Goal: Communication & Community: Ask a question

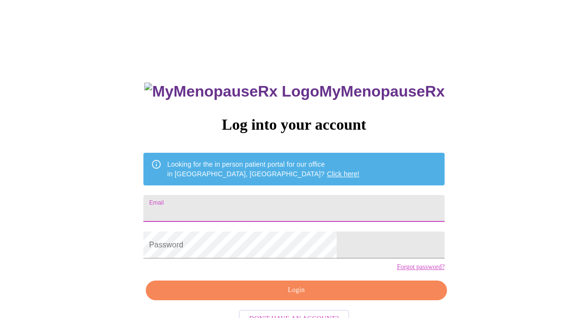
type input "tschreiner55@gmail.com"
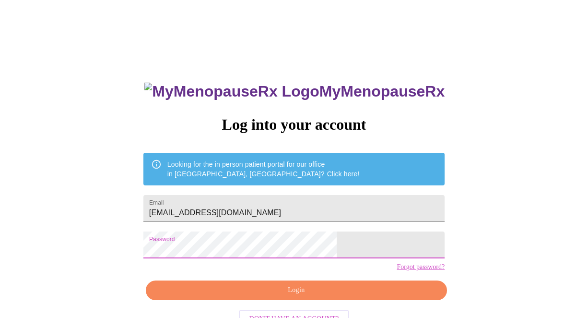
click at [269, 296] on span "Login" at bounding box center [296, 290] width 279 height 12
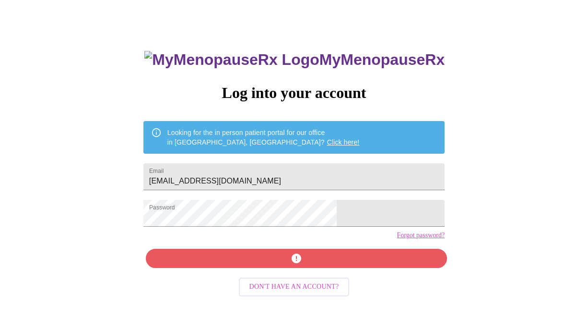
scroll to position [31, 0]
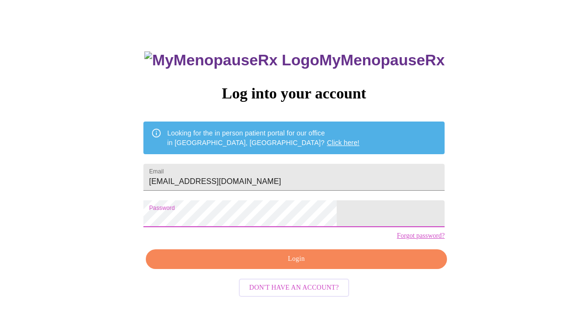
click at [258, 265] on span "Login" at bounding box center [296, 259] width 279 height 12
click at [283, 265] on span "Login" at bounding box center [296, 259] width 279 height 12
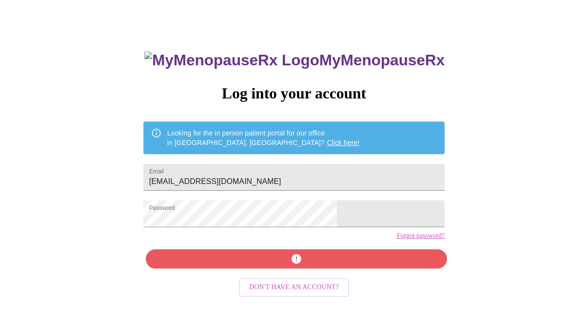
click at [397, 239] on link "Forgot password?" at bounding box center [421, 236] width 48 height 8
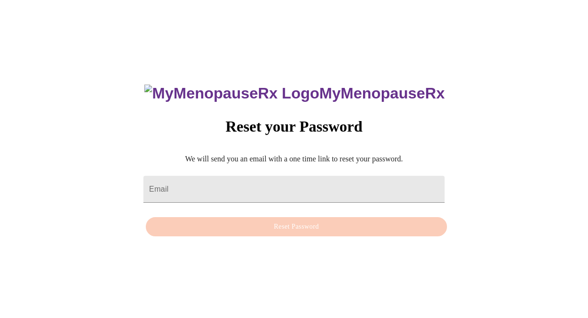
scroll to position [10, 0]
click at [259, 180] on input "Email" at bounding box center [293, 189] width 301 height 27
type input "tschreiner55@gmail.com"
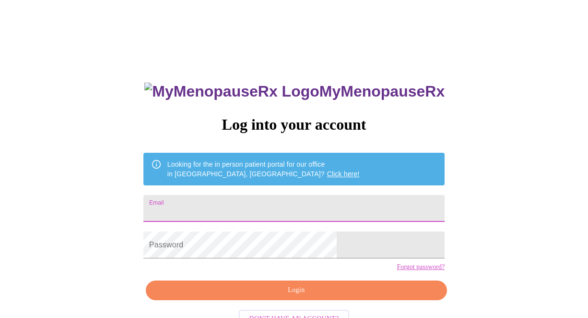
type input "[EMAIL_ADDRESS][DOMAIN_NAME]"
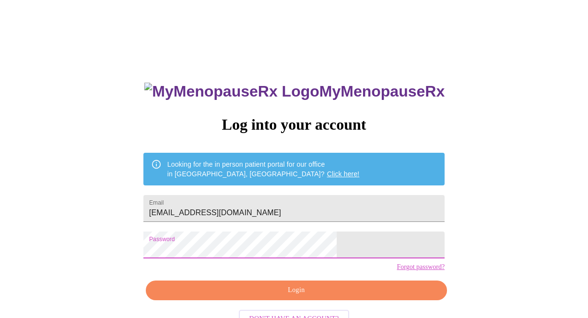
click at [277, 296] on span "Login" at bounding box center [296, 290] width 279 height 12
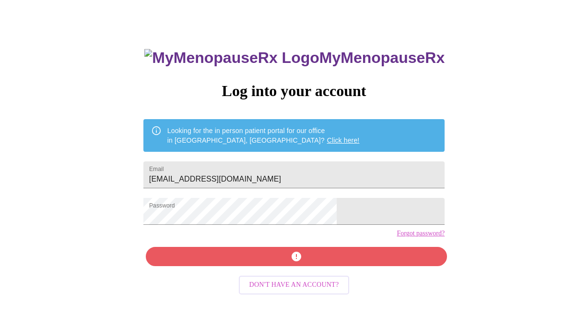
scroll to position [31, 0]
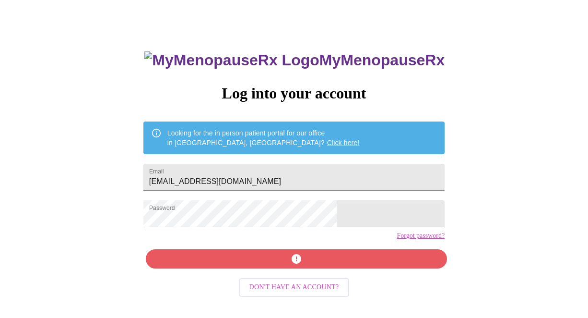
click at [294, 279] on div "MyMenopauseRx Log into your account Looking for the in person patient portal fo…" at bounding box center [294, 195] width 320 height 318
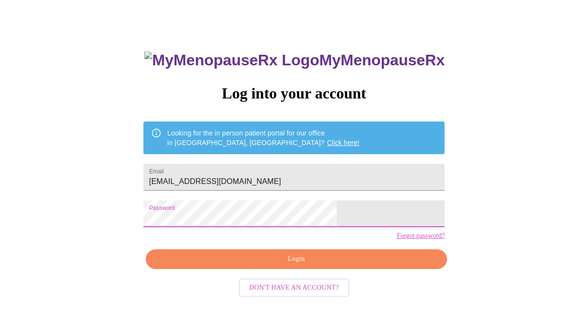
click at [295, 265] on span "Login" at bounding box center [296, 259] width 279 height 12
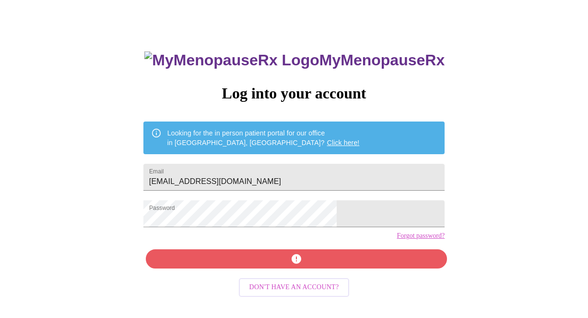
click at [397, 239] on link "Forgot password?" at bounding box center [421, 236] width 48 height 8
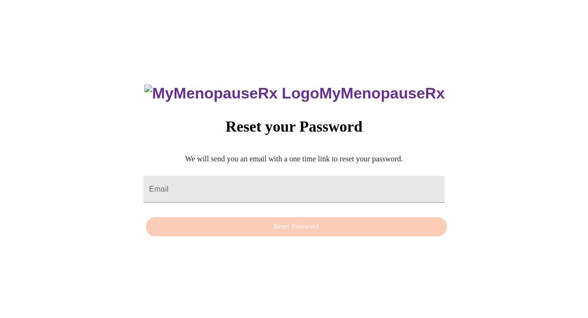
scroll to position [10, 0]
click at [251, 171] on form "Email" at bounding box center [293, 189] width 301 height 36
click at [224, 176] on input "Email" at bounding box center [293, 189] width 301 height 27
type input "tschreiner55@gmail.com"
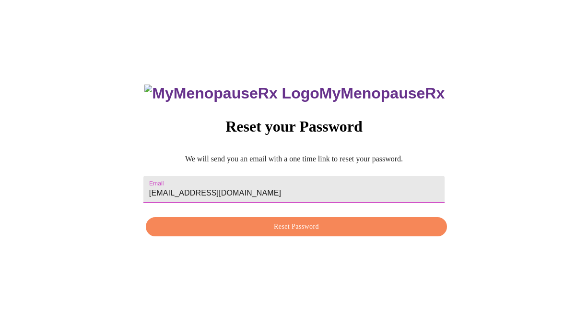
click at [239, 227] on span "Reset Password" at bounding box center [296, 227] width 279 height 12
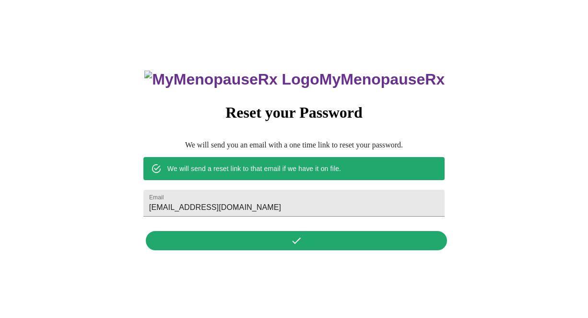
click at [249, 241] on div "MyMenopauseRx Reset your Password We will send you an email with a one time lin…" at bounding box center [294, 155] width 320 height 200
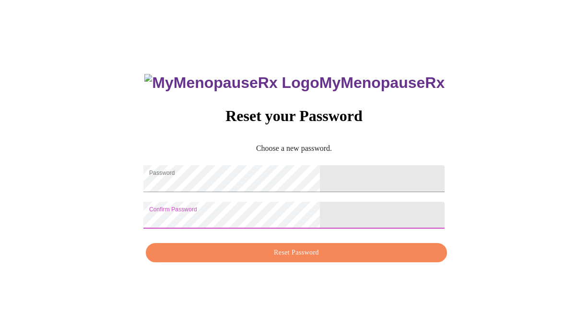
click at [234, 258] on span "Reset Password" at bounding box center [296, 253] width 279 height 12
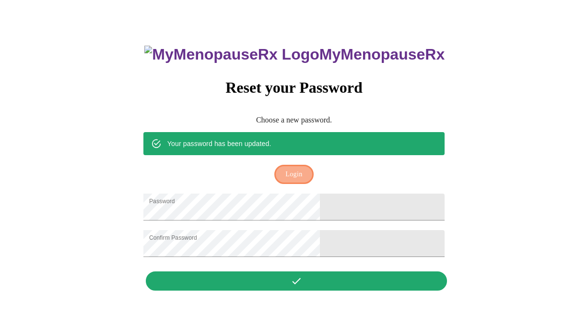
click at [302, 168] on span "Login" at bounding box center [293, 174] width 17 height 12
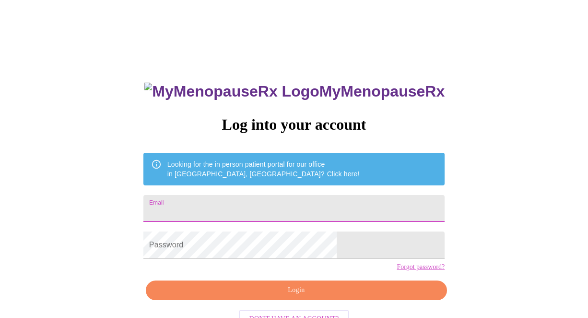
type input "tschreiner55@gmail.com"
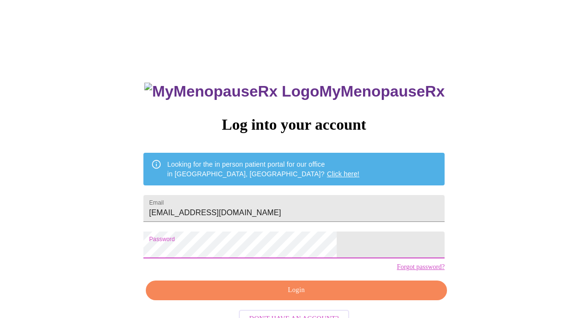
click at [263, 296] on span "Login" at bounding box center [296, 290] width 279 height 12
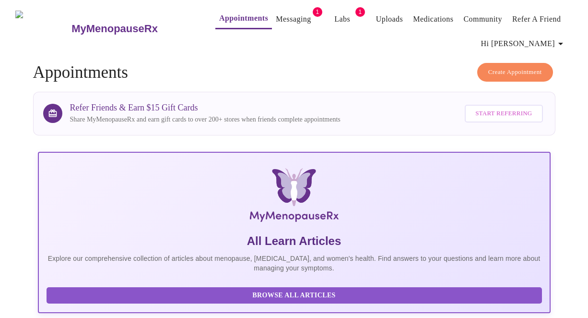
click at [288, 15] on link "Messaging" at bounding box center [293, 18] width 35 height 13
click at [325, 17] on link "Labs" at bounding box center [333, 18] width 16 height 13
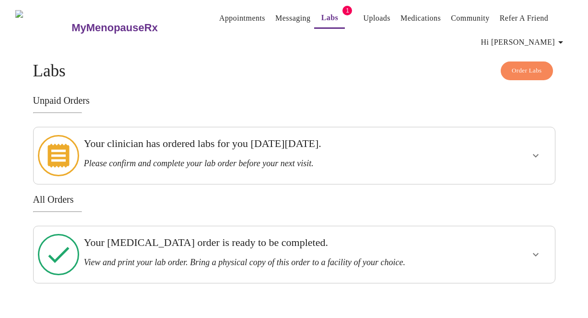
click at [282, 148] on h3 "Your clinician has ordered labs for you on Tuesday, October 7th." at bounding box center [269, 143] width 370 height 12
click at [539, 150] on icon "show more" at bounding box center [536, 156] width 12 height 12
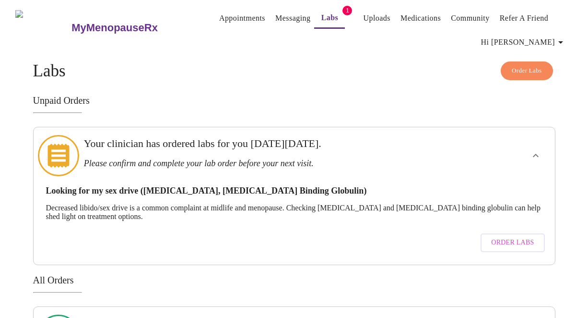
click at [509, 236] on span "Order Labs" at bounding box center [512, 242] width 43 height 12
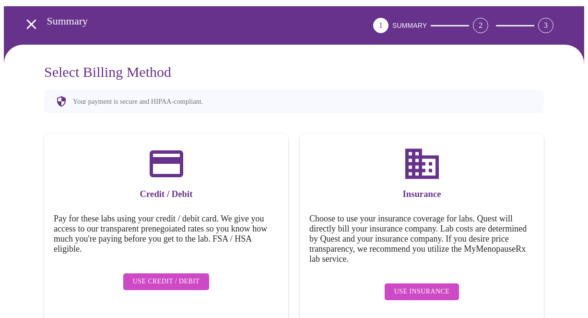
scroll to position [45, 0]
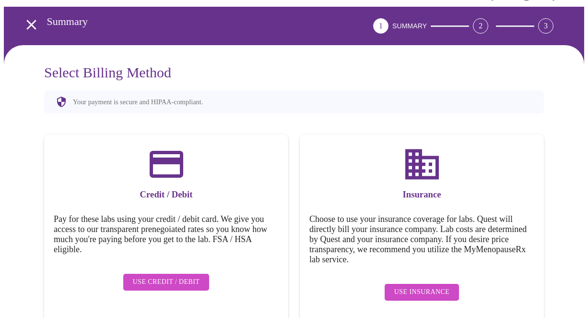
click at [147, 277] on span "Use Credit / Debit" at bounding box center [166, 282] width 67 height 12
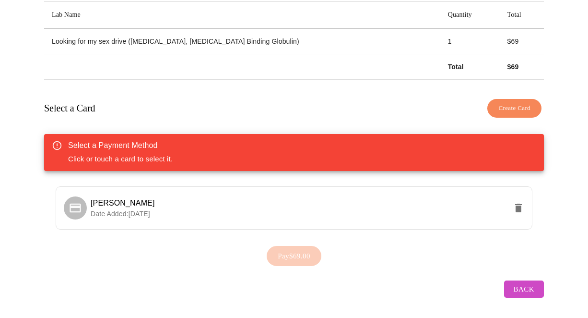
scroll to position [166, 0]
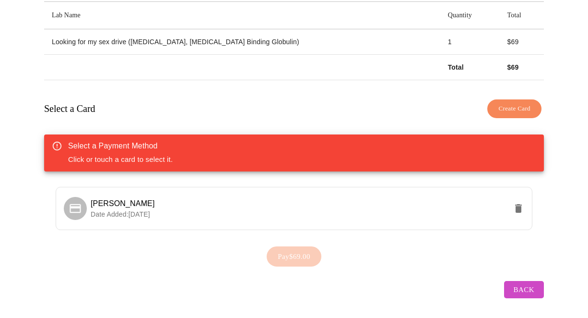
click at [173, 156] on div "Select a Payment Method Click or touch a card to select it." at bounding box center [294, 152] width 500 height 37
click at [164, 154] on div "Select a Payment Method Click or touch a card to select it." at bounding box center [120, 152] width 105 height 31
click at [526, 283] on span "Back" at bounding box center [524, 289] width 21 height 12
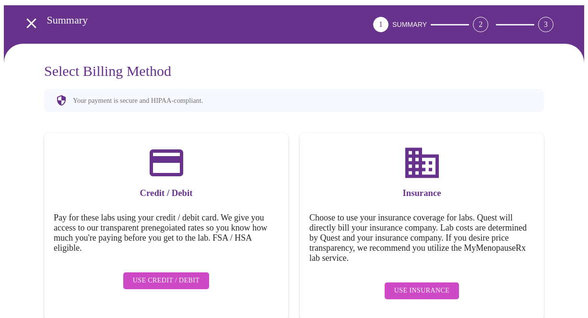
scroll to position [45, 0]
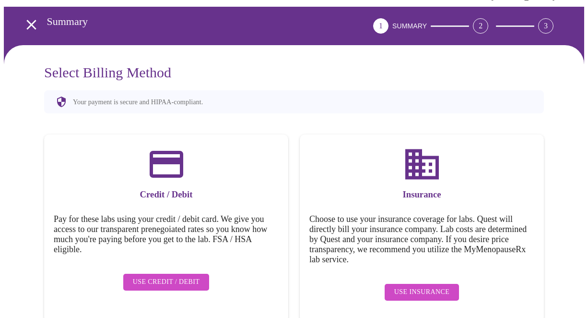
click at [429, 286] on span "Use Insurance" at bounding box center [421, 292] width 55 height 12
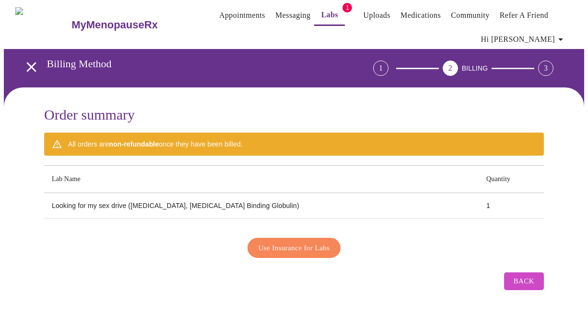
scroll to position [0, 0]
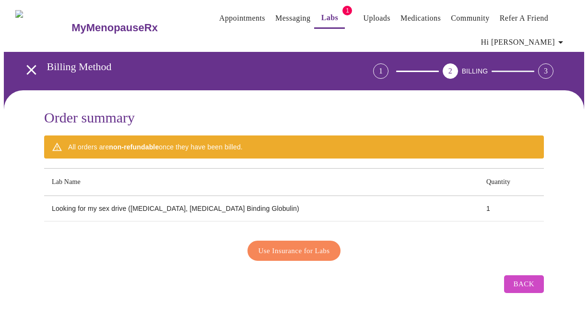
click at [328, 247] on span "Use Insurance for Labs" at bounding box center [294, 250] width 71 height 12
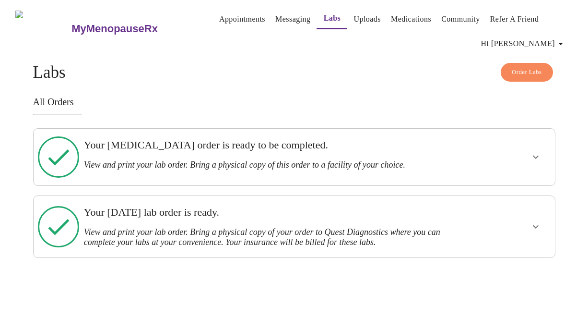
click at [516, 160] on div at bounding box center [508, 156] width 86 height 49
click at [540, 151] on icon "show more" at bounding box center [536, 157] width 12 height 12
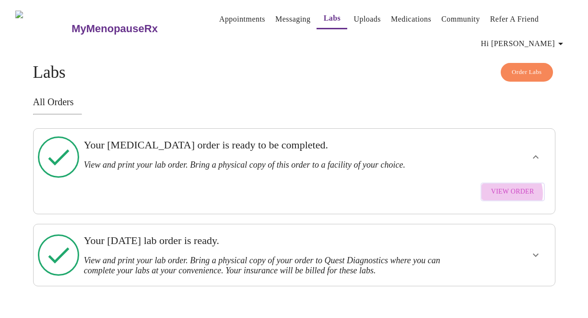
click at [513, 186] on span "View Order" at bounding box center [512, 192] width 43 height 12
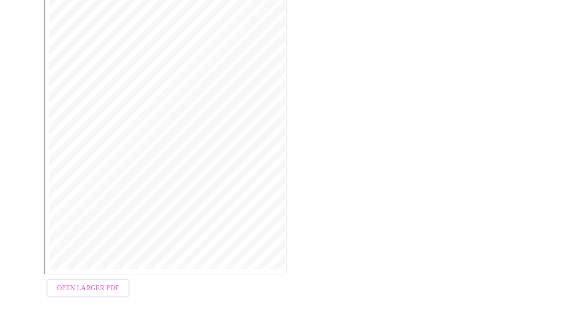
scroll to position [229, 0]
click at [106, 285] on span "Open Larger PDF" at bounding box center [88, 289] width 62 height 12
click at [85, 283] on span "Open Larger PDF" at bounding box center [88, 289] width 62 height 12
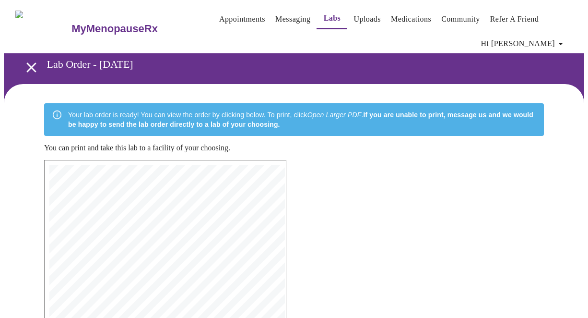
scroll to position [0, 0]
click at [284, 15] on link "Messaging" at bounding box center [292, 18] width 35 height 13
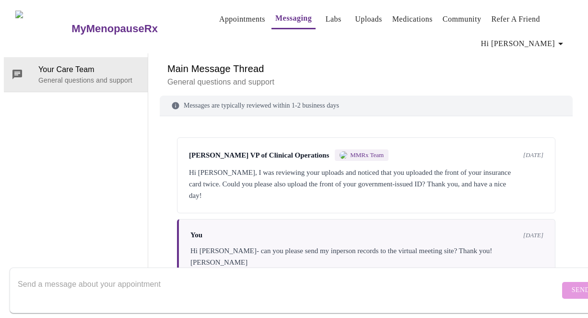
scroll to position [169, 0]
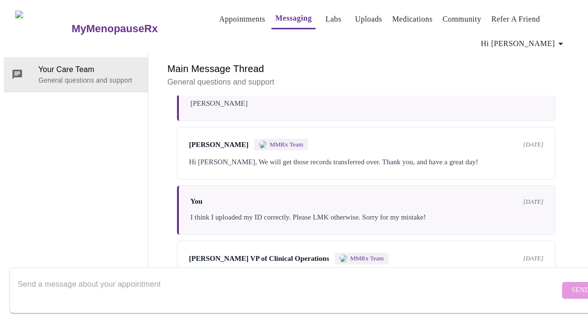
click at [75, 274] on textarea "Send a message about your appointment" at bounding box center [289, 289] width 542 height 31
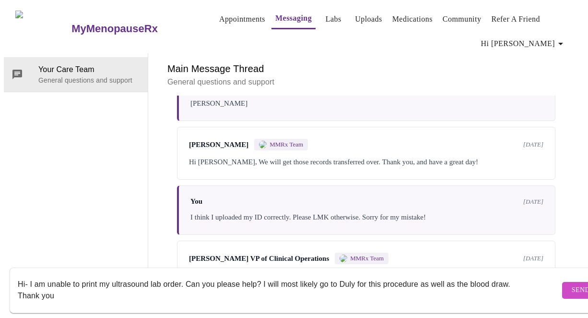
type textarea "Hi- I am unable to print my ultrasound lab order. Can you please help? I will m…"
click at [572, 284] on span "Send" at bounding box center [581, 290] width 18 height 12
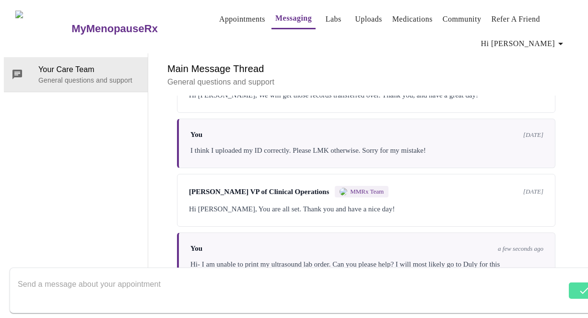
scroll to position [0, 0]
click at [355, 13] on link "Uploads" at bounding box center [368, 18] width 27 height 13
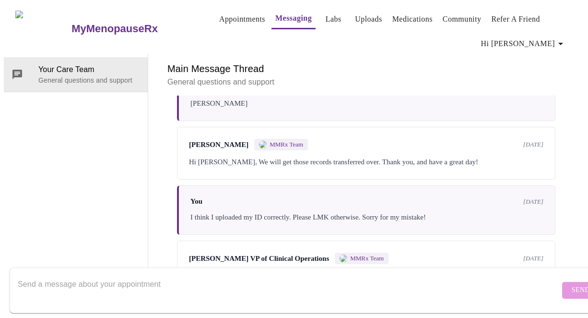
scroll to position [238, 0]
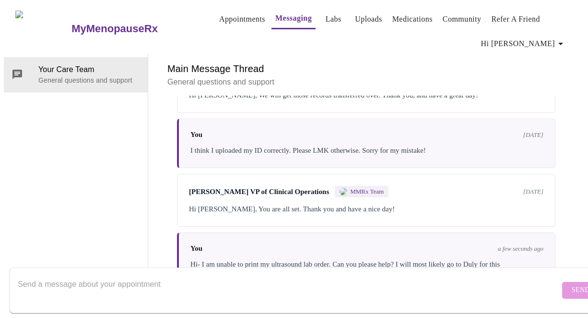
click at [221, 61] on h6 "Main Message Thread" at bounding box center [366, 68] width 398 height 15
click at [275, 13] on link "Messaging" at bounding box center [293, 18] width 36 height 13
click at [326, 12] on link "Labs" at bounding box center [334, 18] width 16 height 13
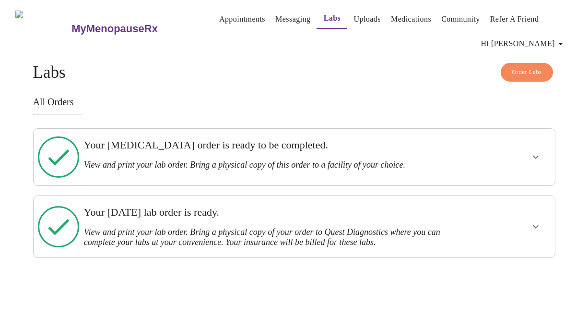
click at [541, 221] on icon "show more" at bounding box center [536, 227] width 12 height 12
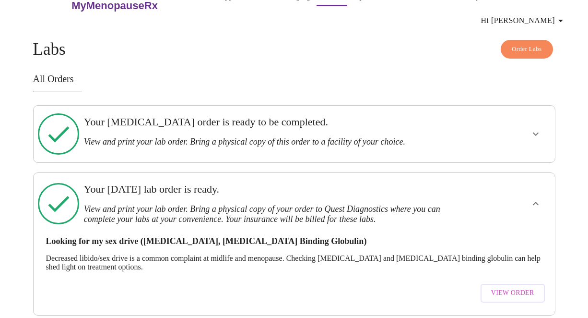
scroll to position [23, 0]
click at [495, 284] on button "View Order" at bounding box center [513, 293] width 64 height 19
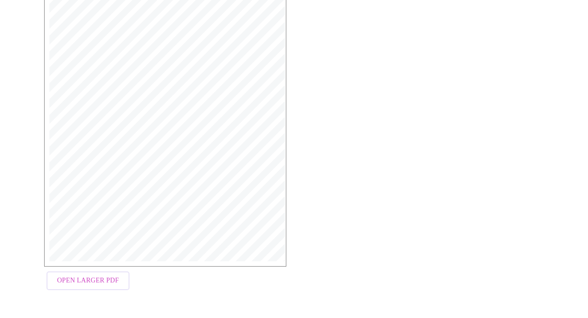
scroll to position [243, 0]
click at [63, 281] on span "Open Larger PDF" at bounding box center [88, 280] width 62 height 12
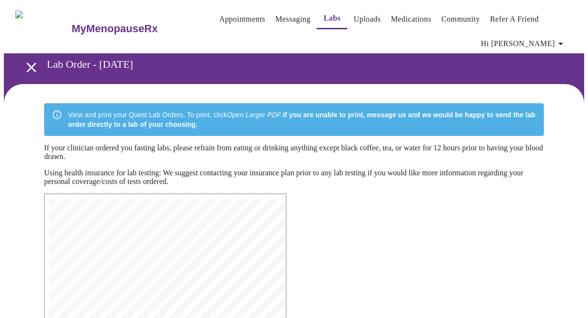
scroll to position [0, 0]
click at [275, 18] on link "Messaging" at bounding box center [292, 18] width 35 height 13
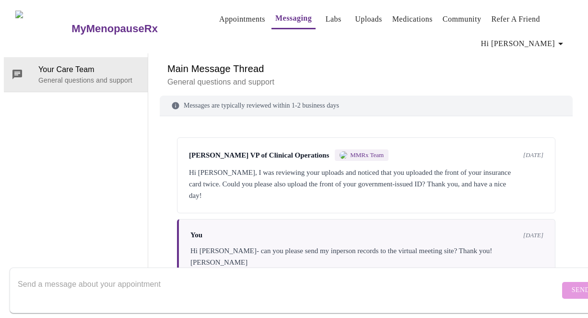
scroll to position [238, 0]
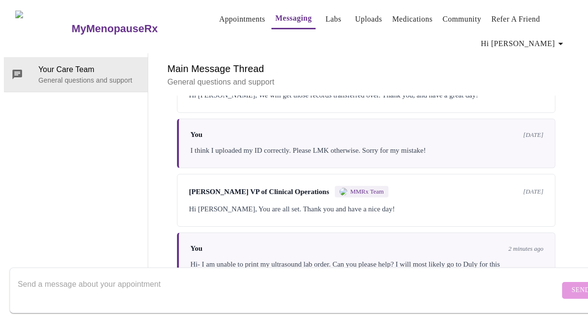
click at [105, 278] on textarea "Send a message about your appointment" at bounding box center [289, 289] width 542 height 31
type textarea "Also, can you please tell me if my bloodwork is a fasting lab? Thank you"
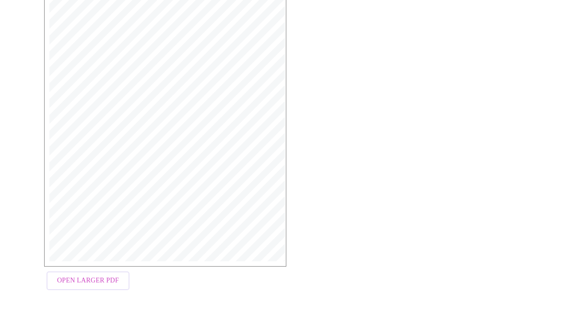
scroll to position [243, 0]
click at [98, 286] on span "Open Larger PDF" at bounding box center [88, 280] width 62 height 12
